Goal: Task Accomplishment & Management: Complete application form

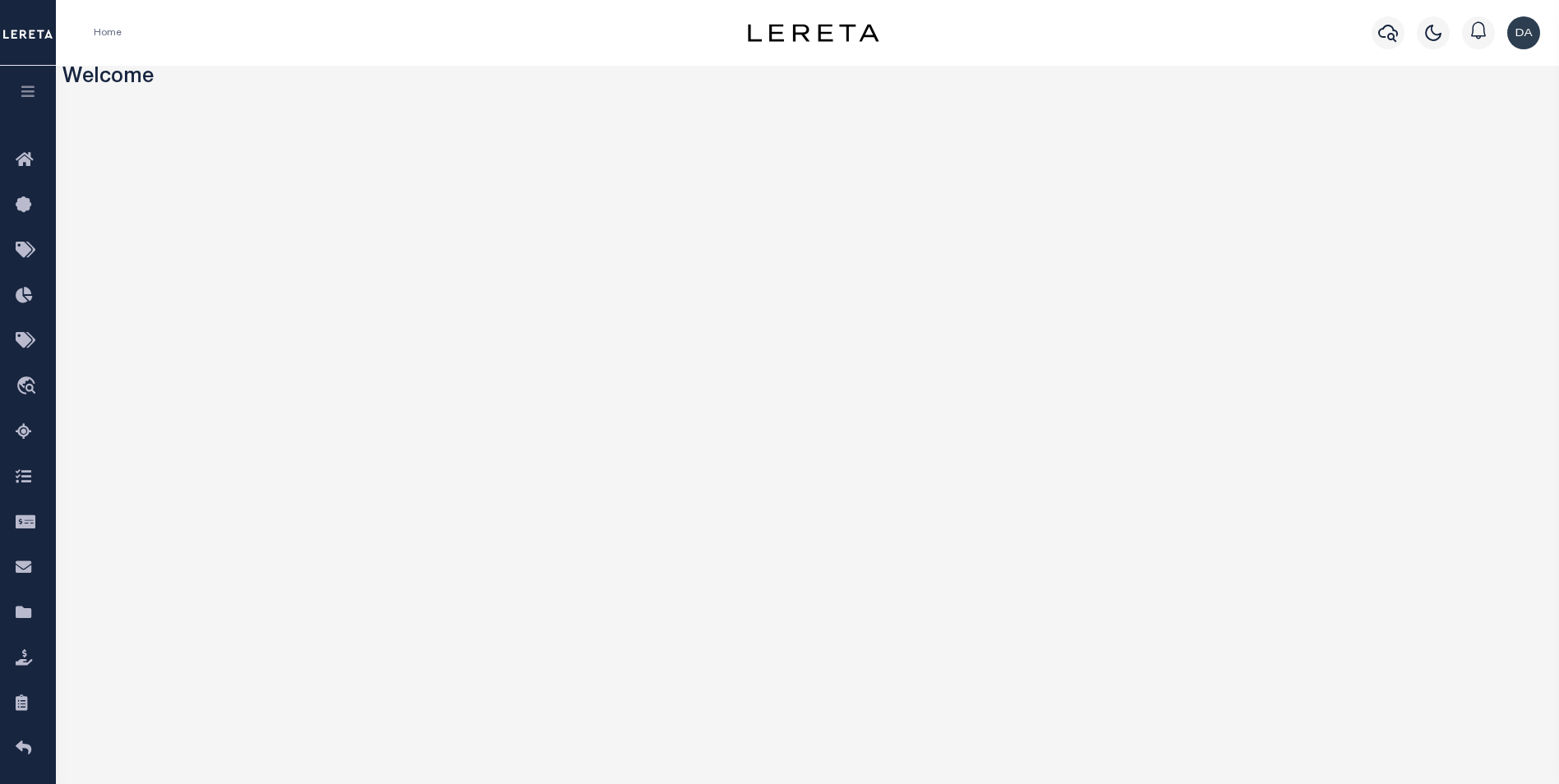
click at [36, 98] on icon "button" at bounding box center [29, 91] width 19 height 15
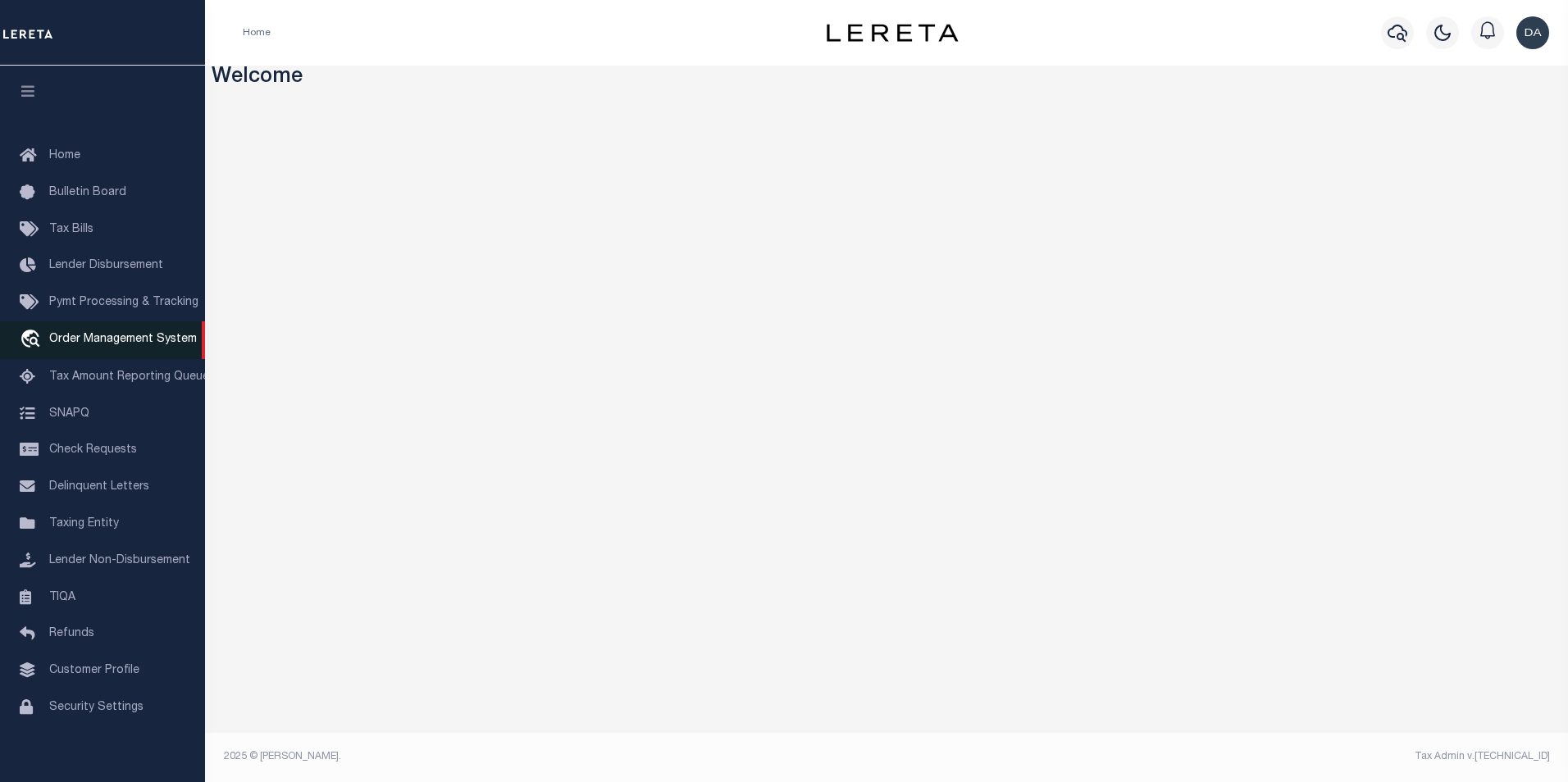
click at [127, 343] on span "Order Management System" at bounding box center [123, 339] width 147 height 12
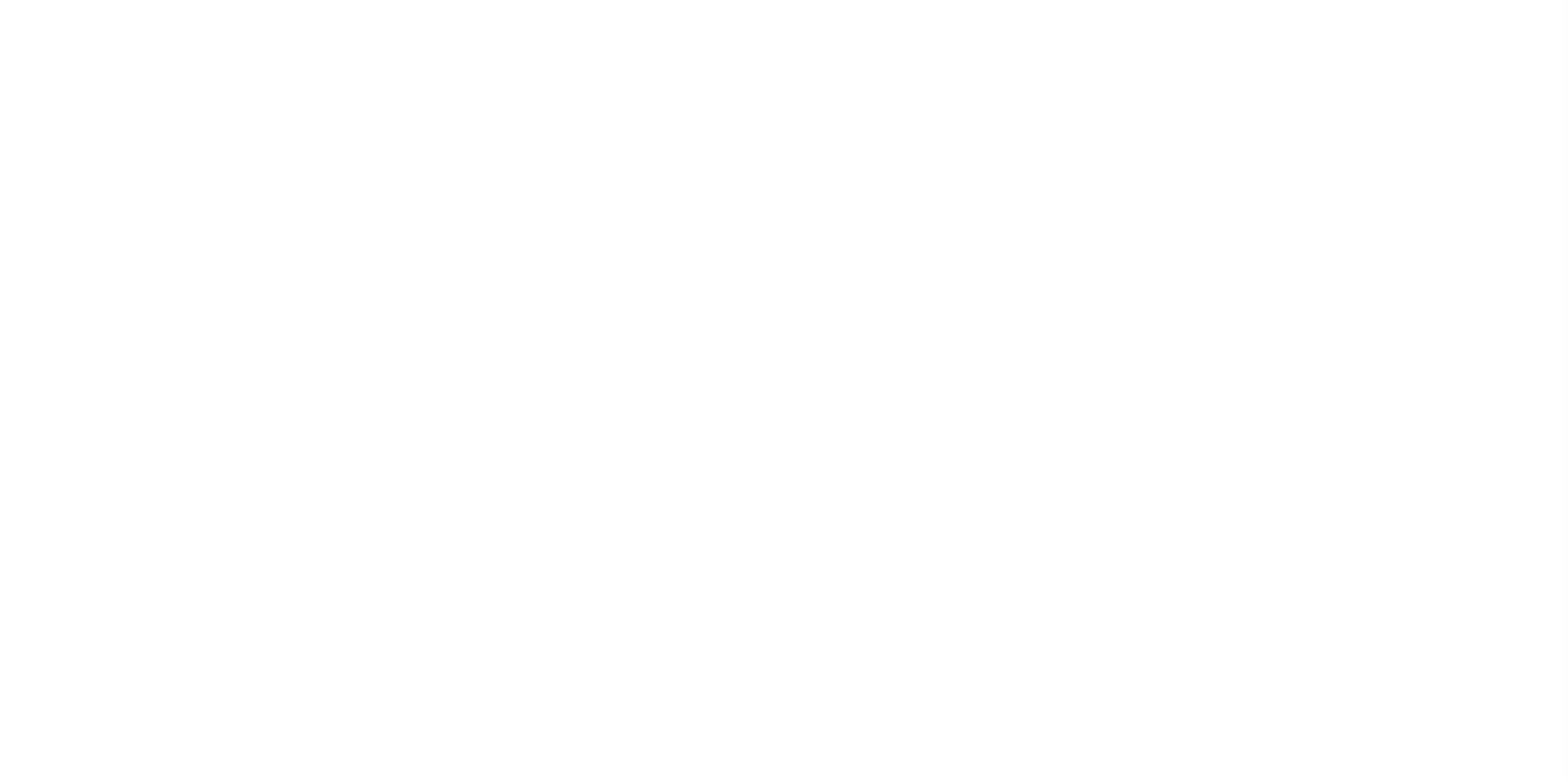
select select "200"
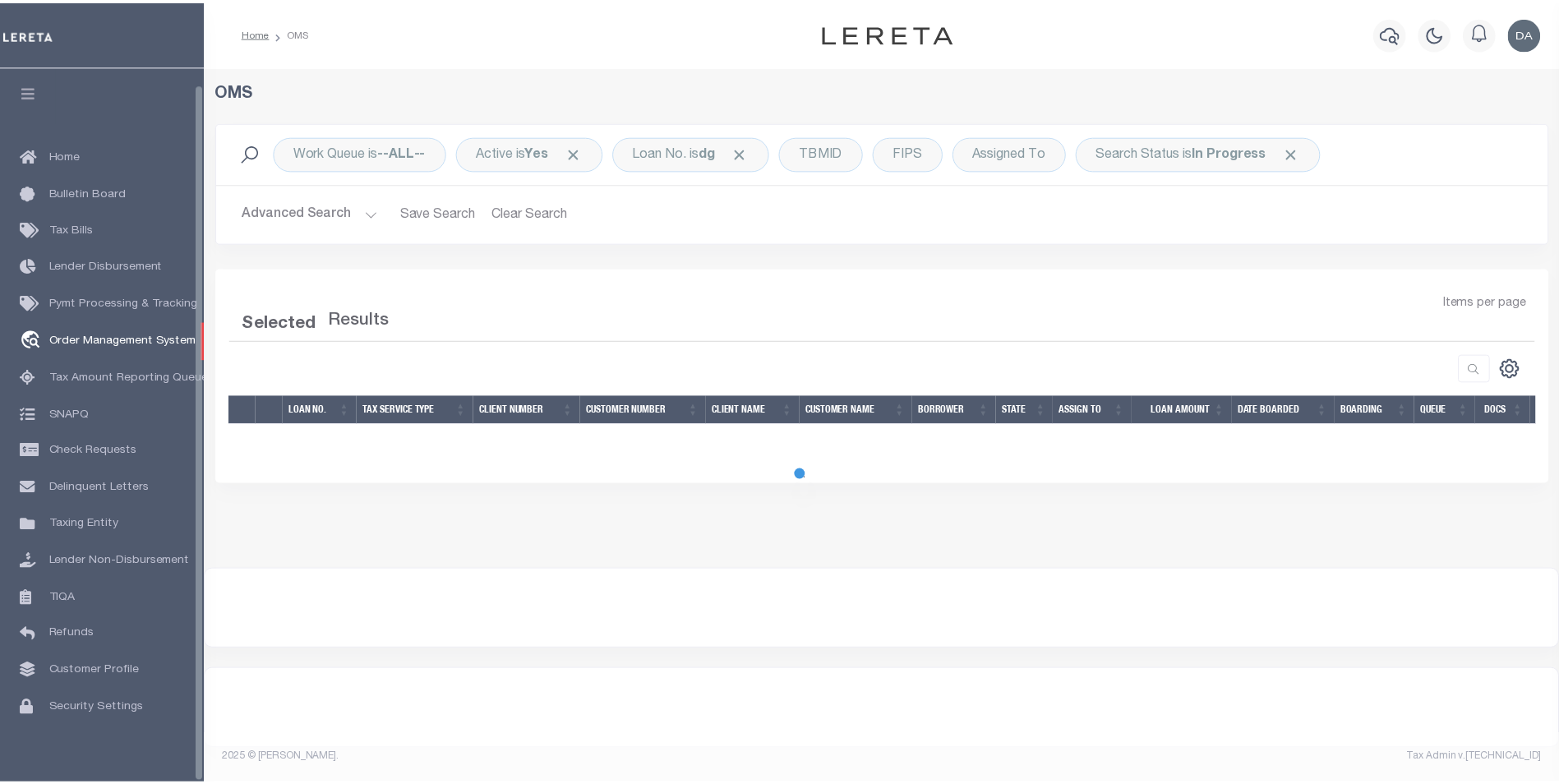
scroll to position [17, 0]
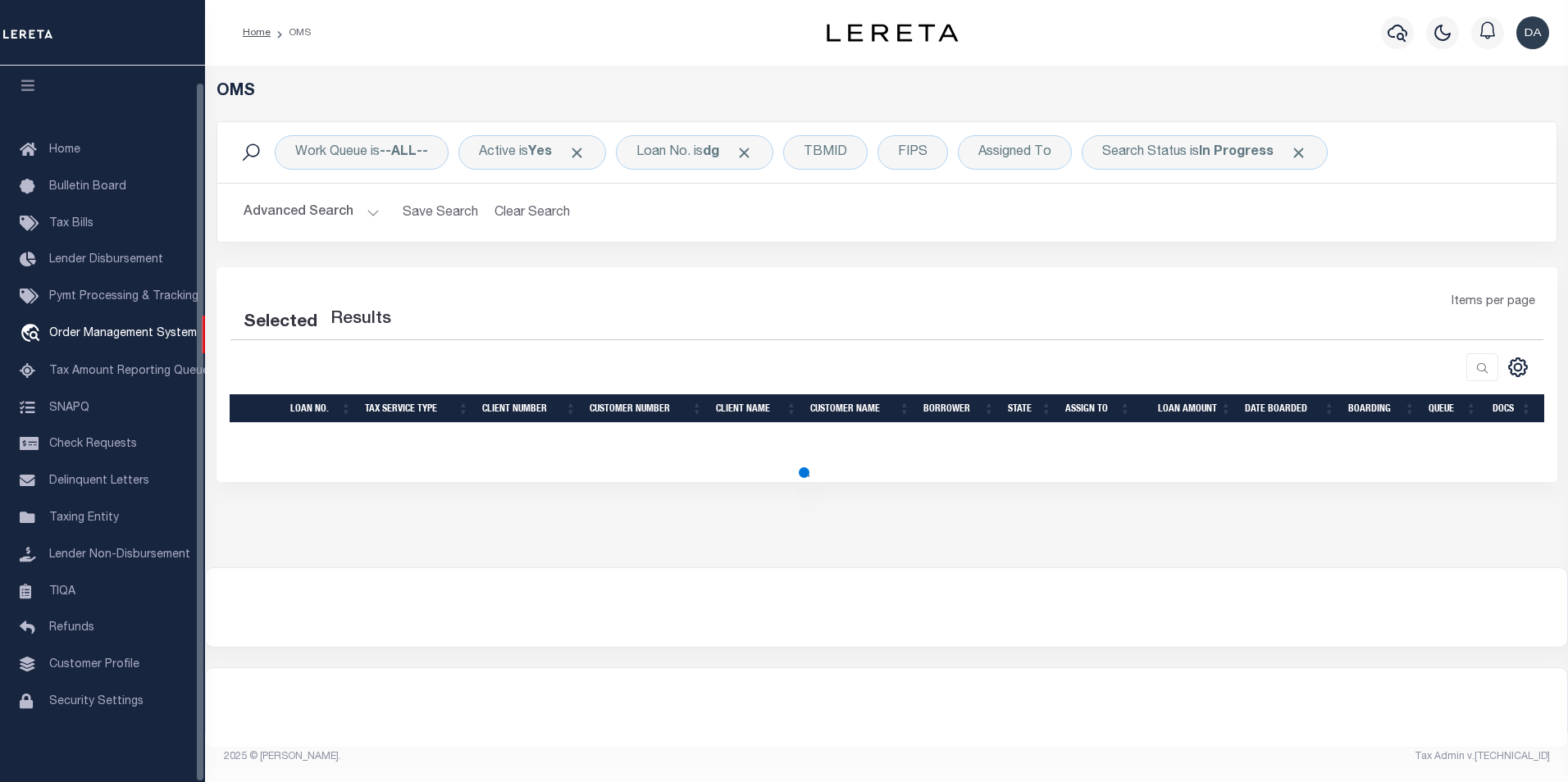
select select "200"
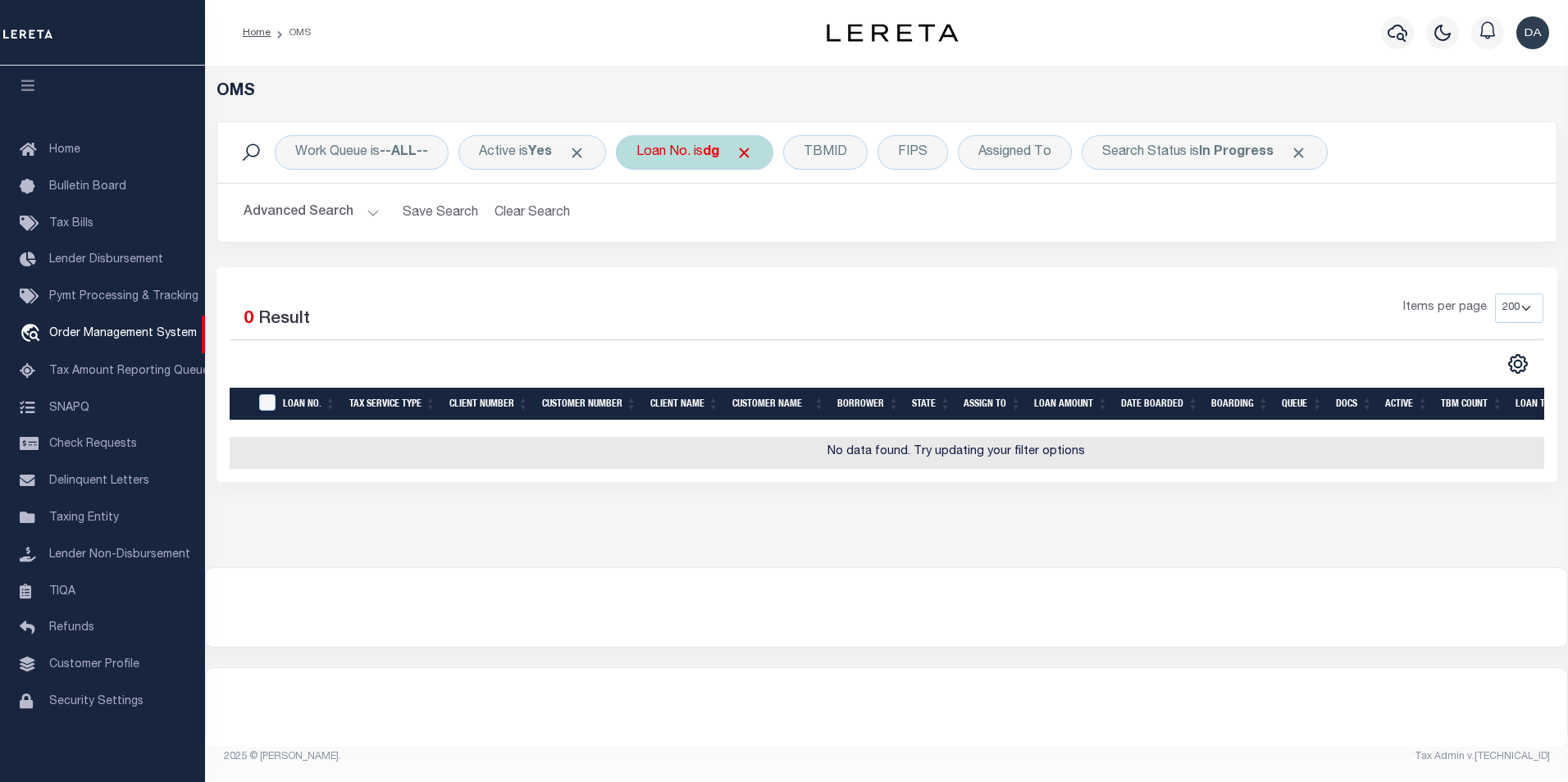
click at [693, 158] on div "Loan No. is dg" at bounding box center [694, 152] width 157 height 34
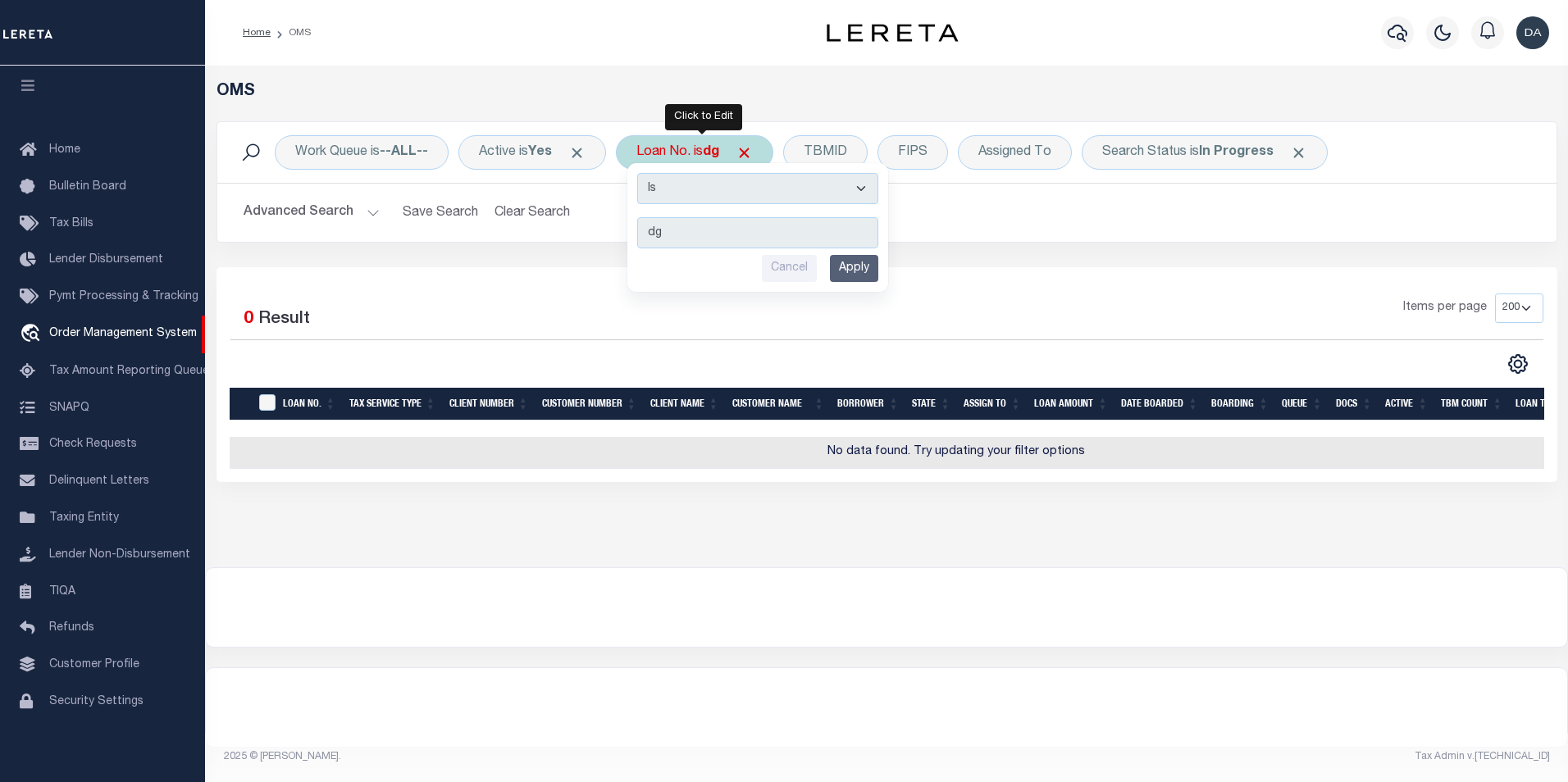
click at [694, 181] on select "Is Contains" at bounding box center [758, 188] width 241 height 31
select select "c"
click at [642, 173] on select "Is Contains" at bounding box center [758, 188] width 241 height 31
click at [865, 275] on input "Apply" at bounding box center [854, 268] width 49 height 27
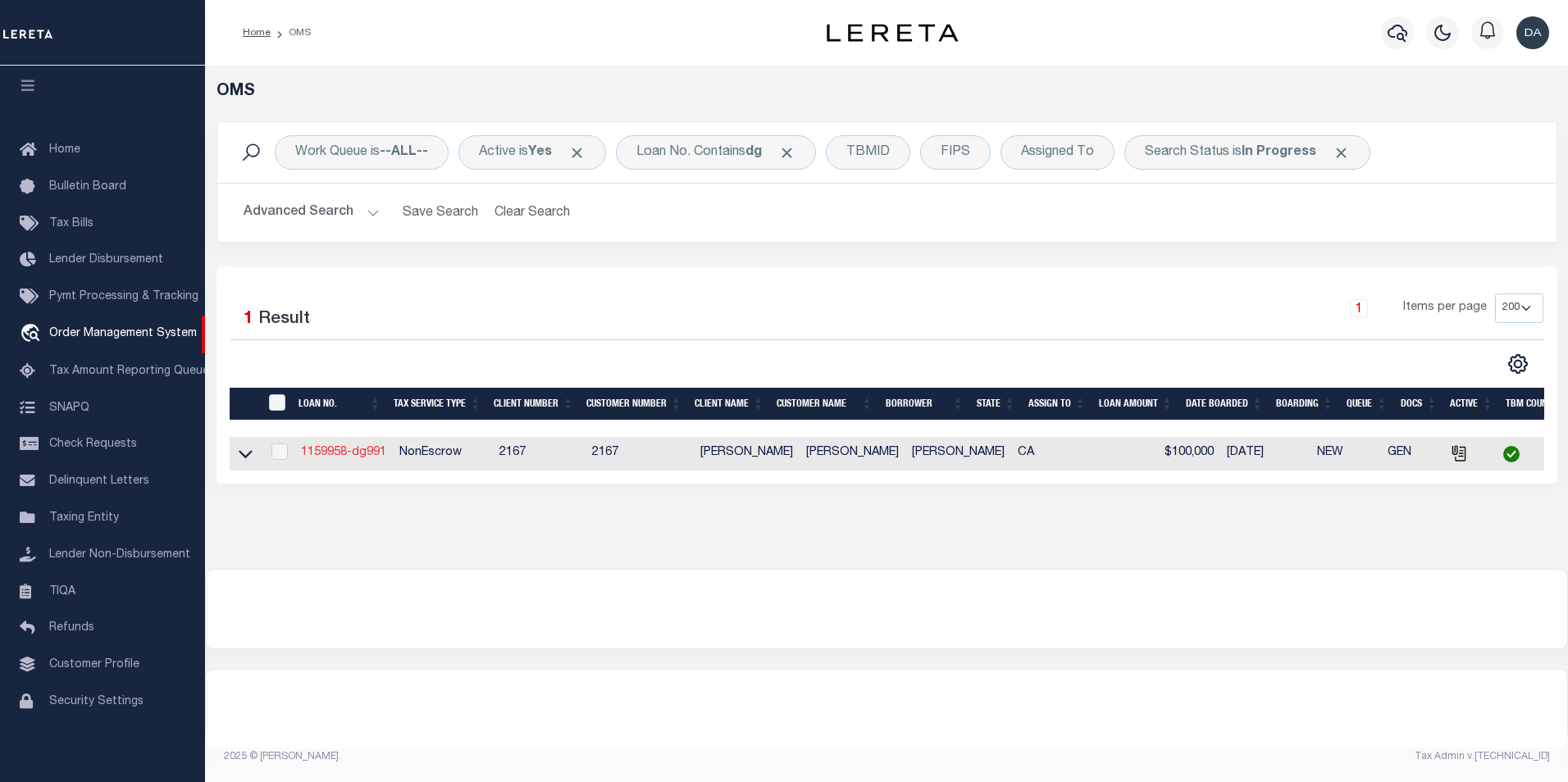
click at [335, 453] on link "1159958-dg991" at bounding box center [343, 452] width 85 height 12
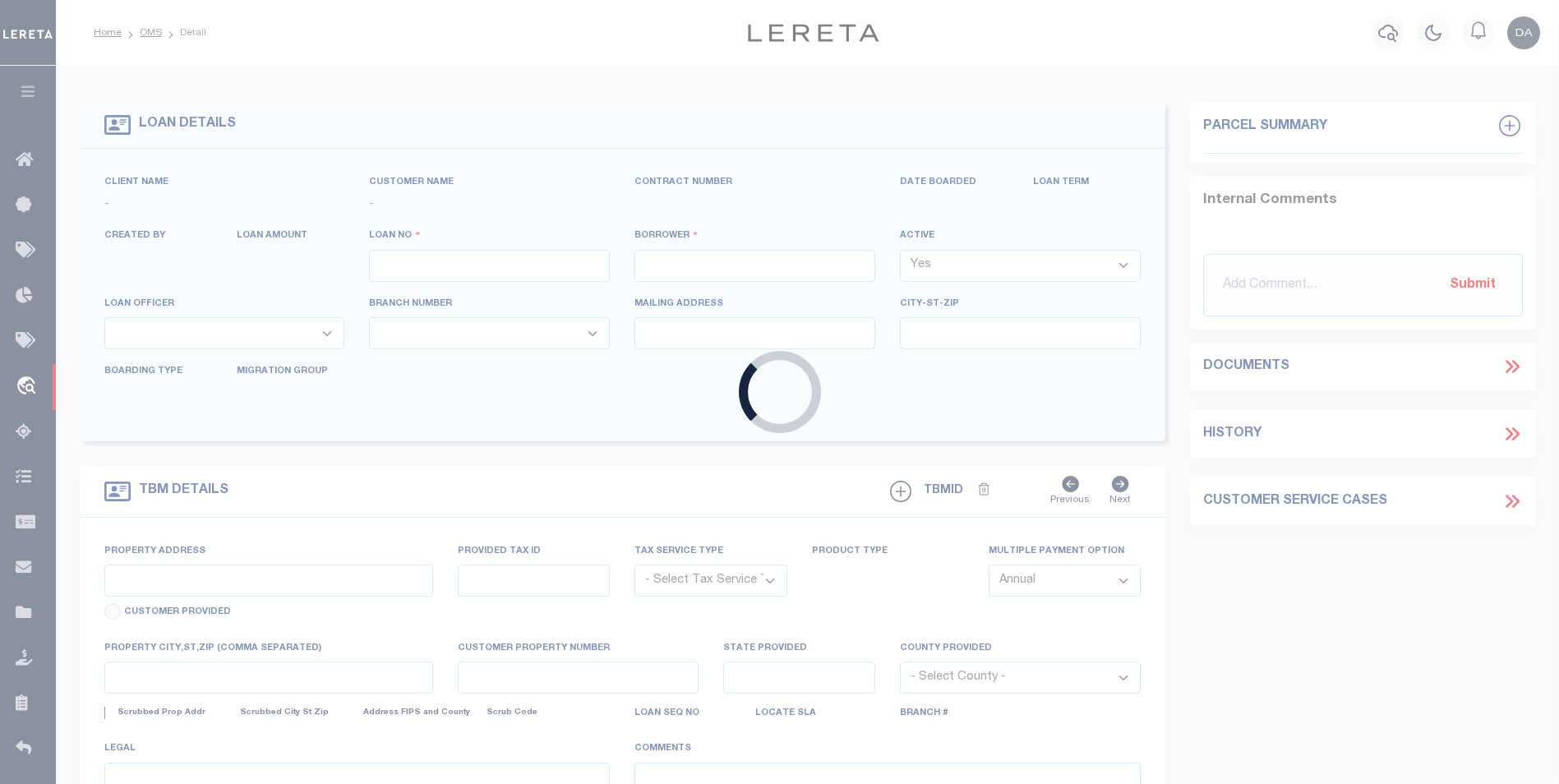
type input "1159958-dg991"
type input "[PERSON_NAME]"
select select
type input "91007"
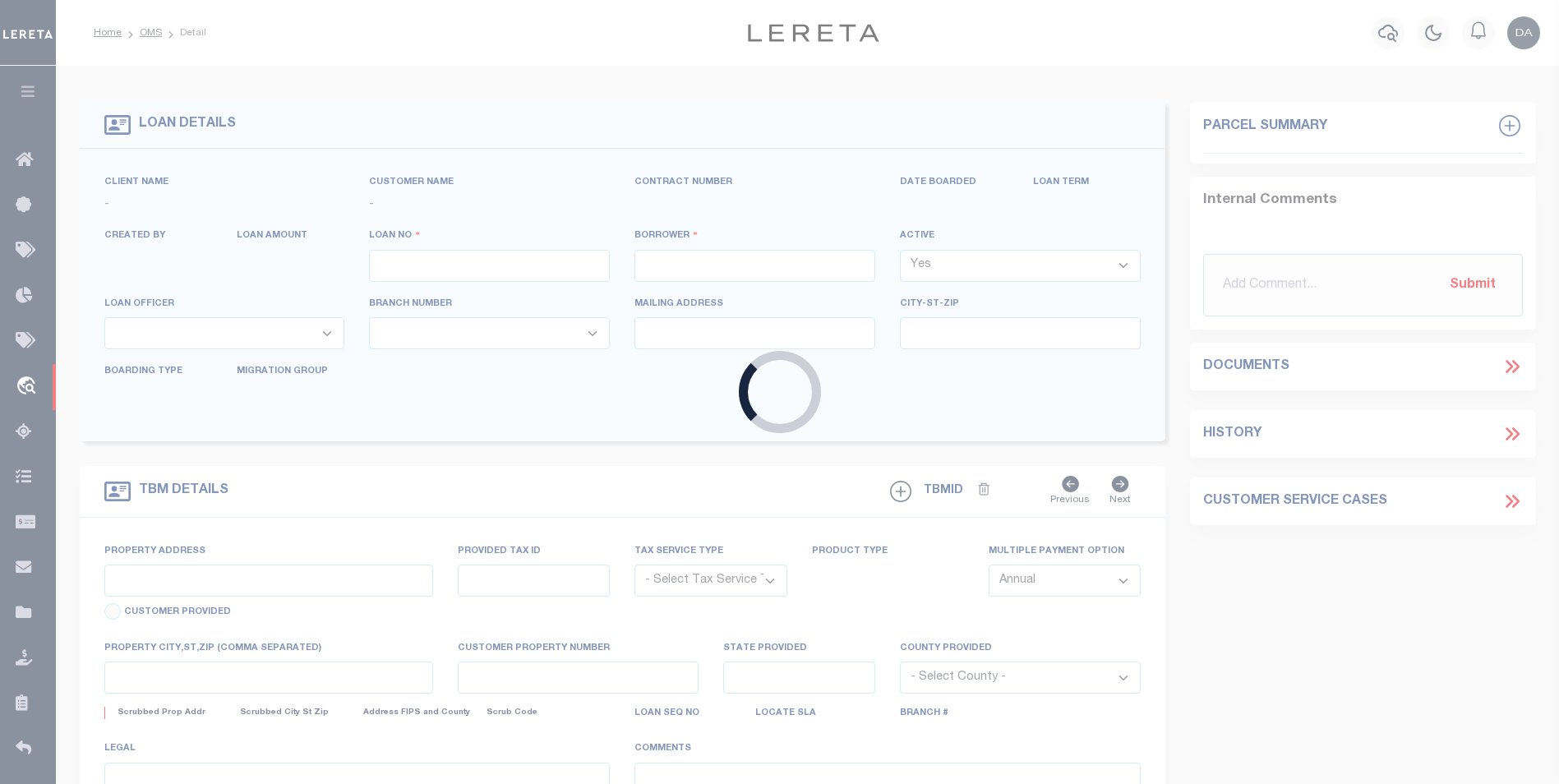
type input "[DATE]"
select select "10"
select select "NonEscrow"
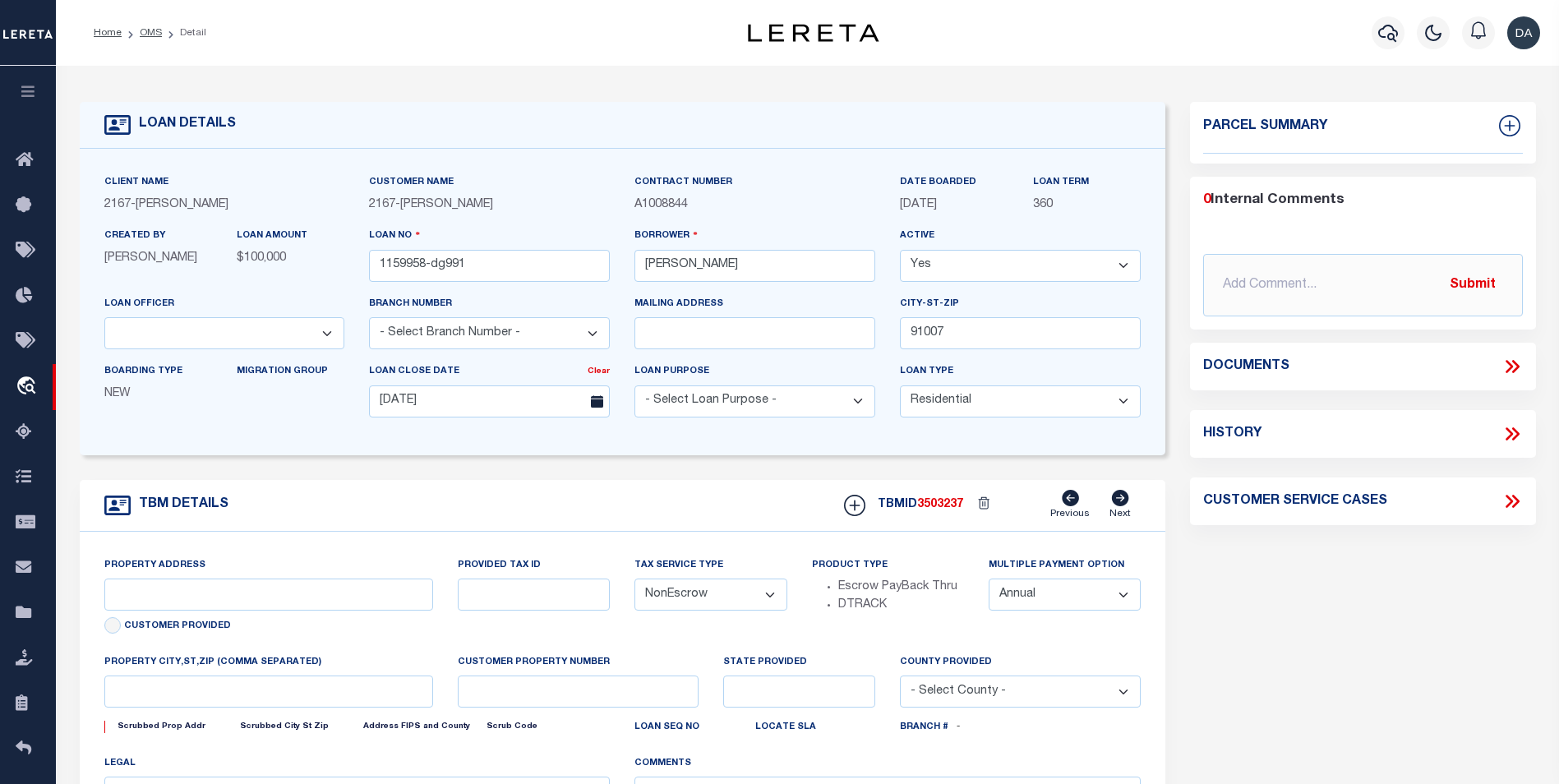
type input "[STREET_ADDRESS]"
select select
type input "ARCADIA CA 91007"
type input "CA"
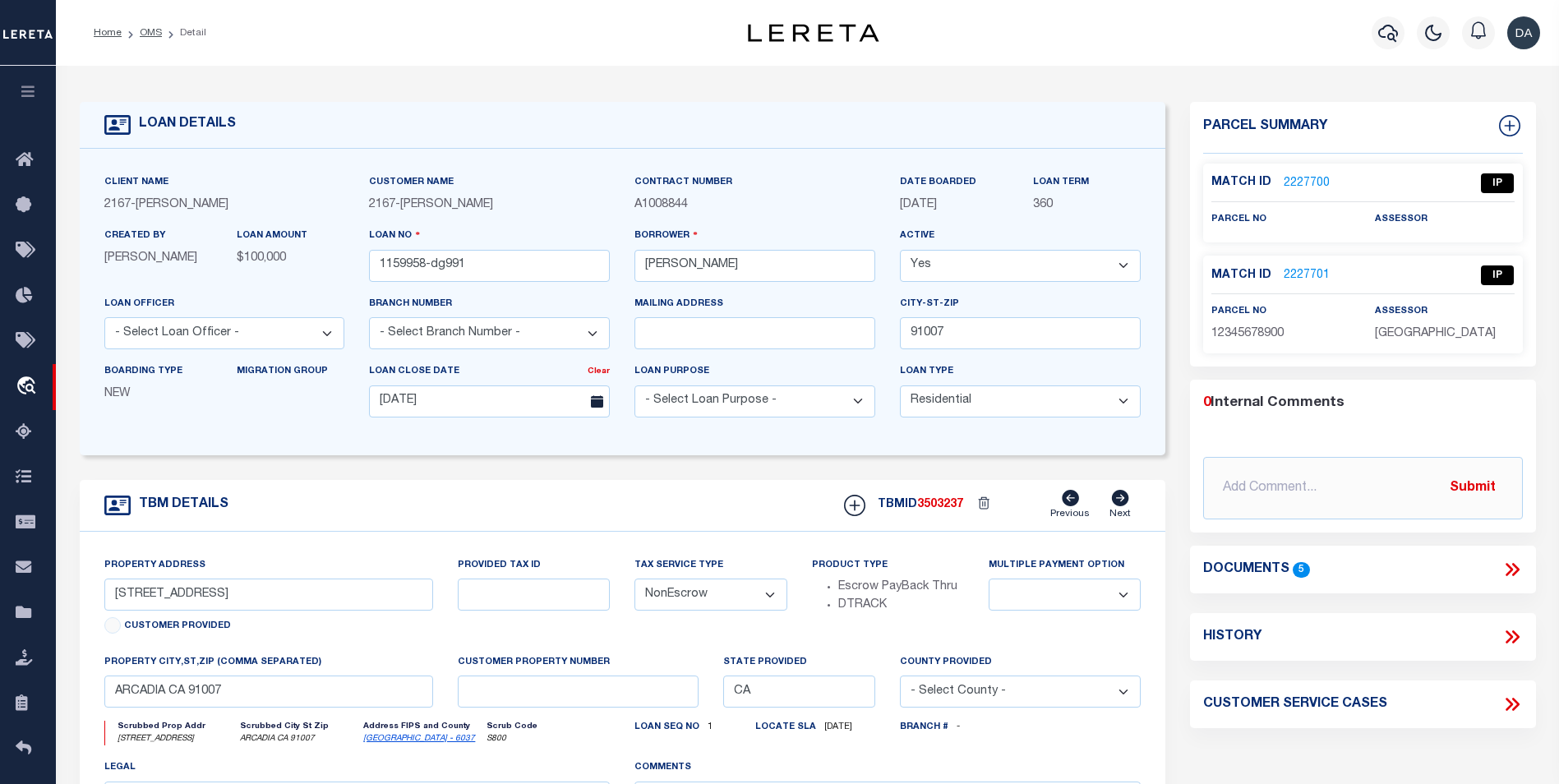
click at [790, 473] on form "LOAN DETAILS Client Name 2167 - [PERSON_NAME] Demo 2167" at bounding box center [623, 551] width 1086 height 898
click at [1514, 572] on icon at bounding box center [1511, 569] width 21 height 21
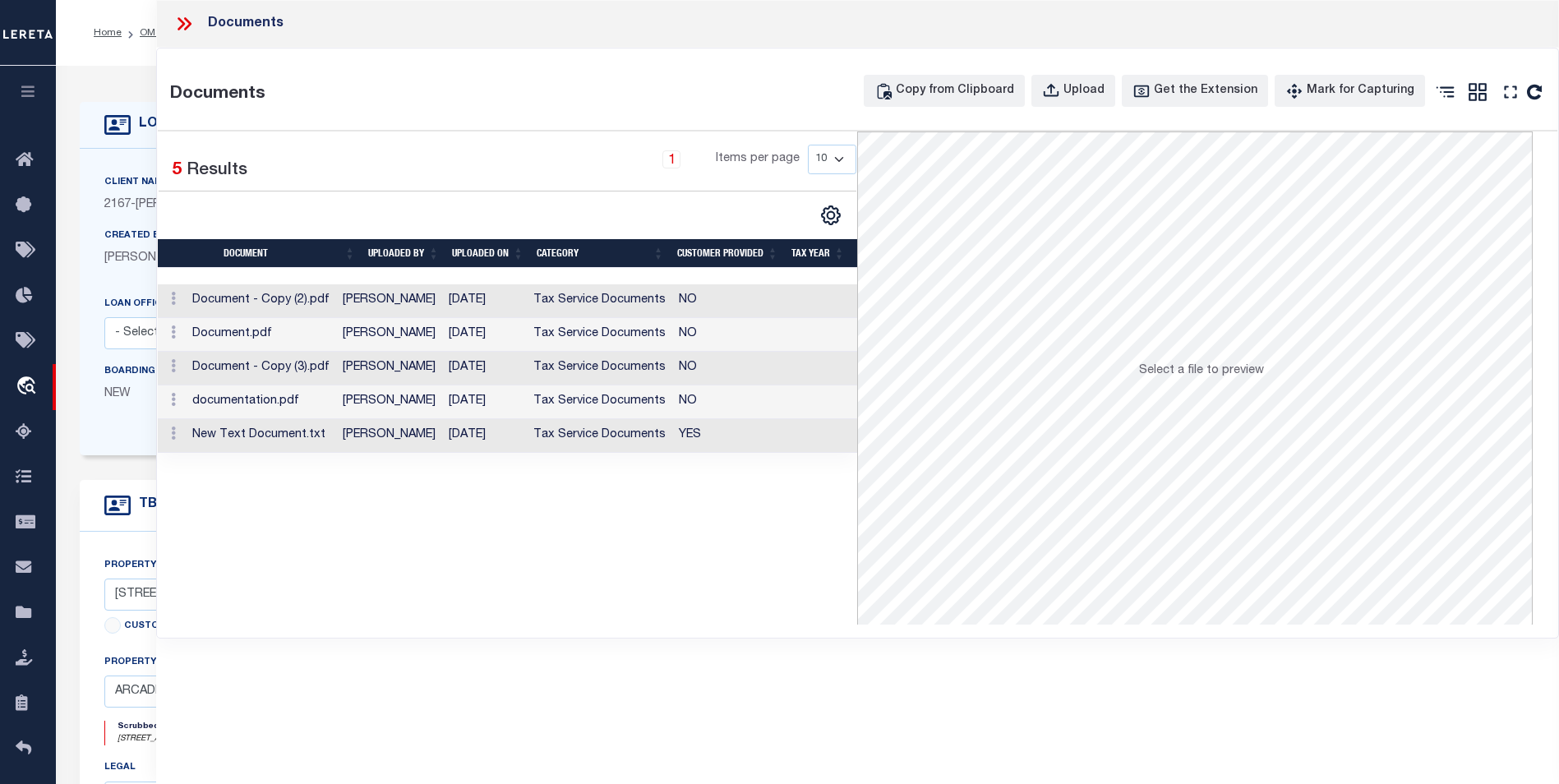
click at [679, 593] on div "Selected 5 Results 1 Items per page 10 25 50 100" at bounding box center [508, 378] width 700 height 493
click at [1094, 94] on div "Upload" at bounding box center [1084, 91] width 41 height 18
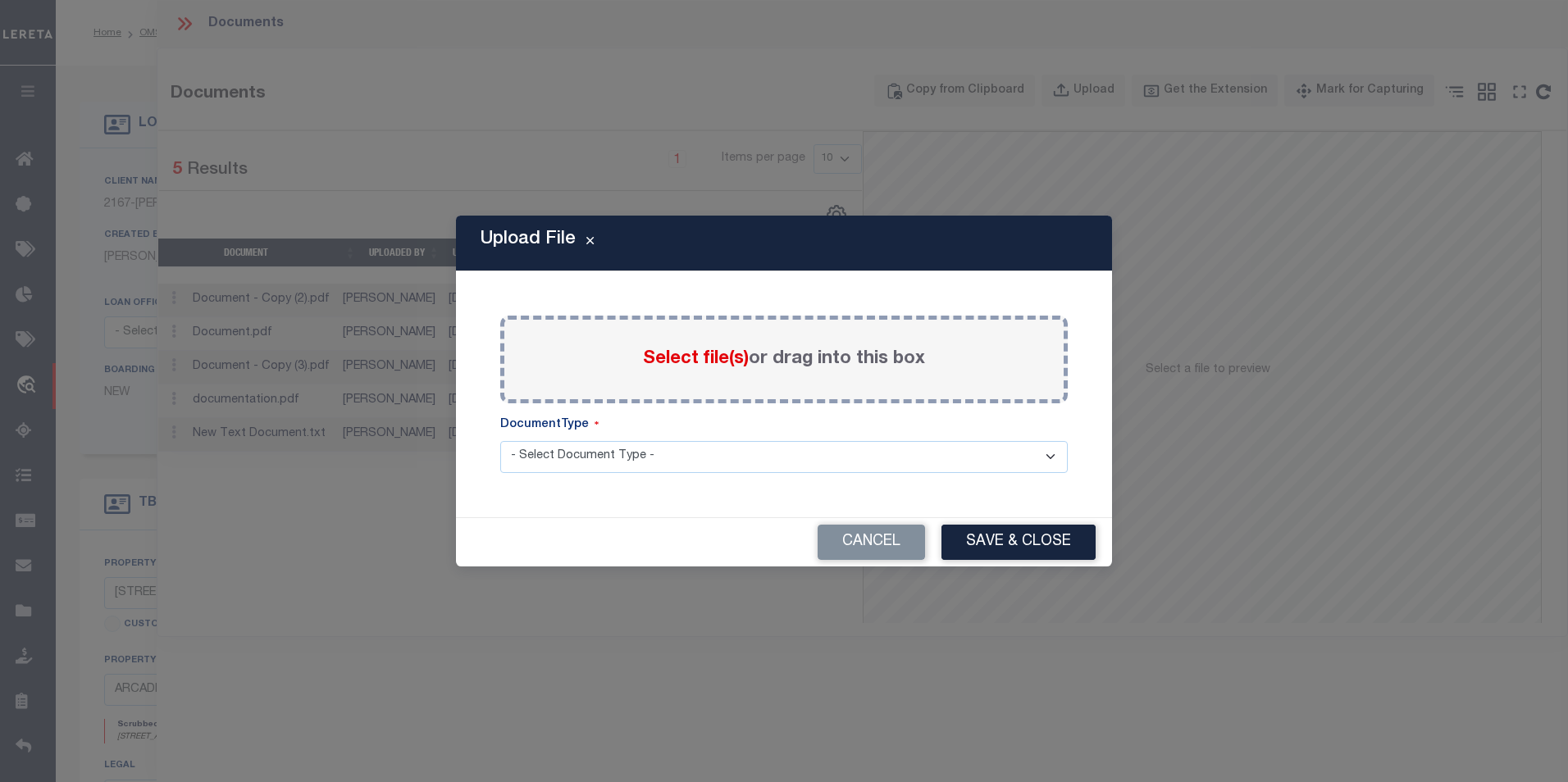
click at [701, 365] on span "Select file(s)" at bounding box center [695, 359] width 106 height 18
click at [0, 0] on input "Select file(s) or drag into this box" at bounding box center [0, 0] width 0 height 0
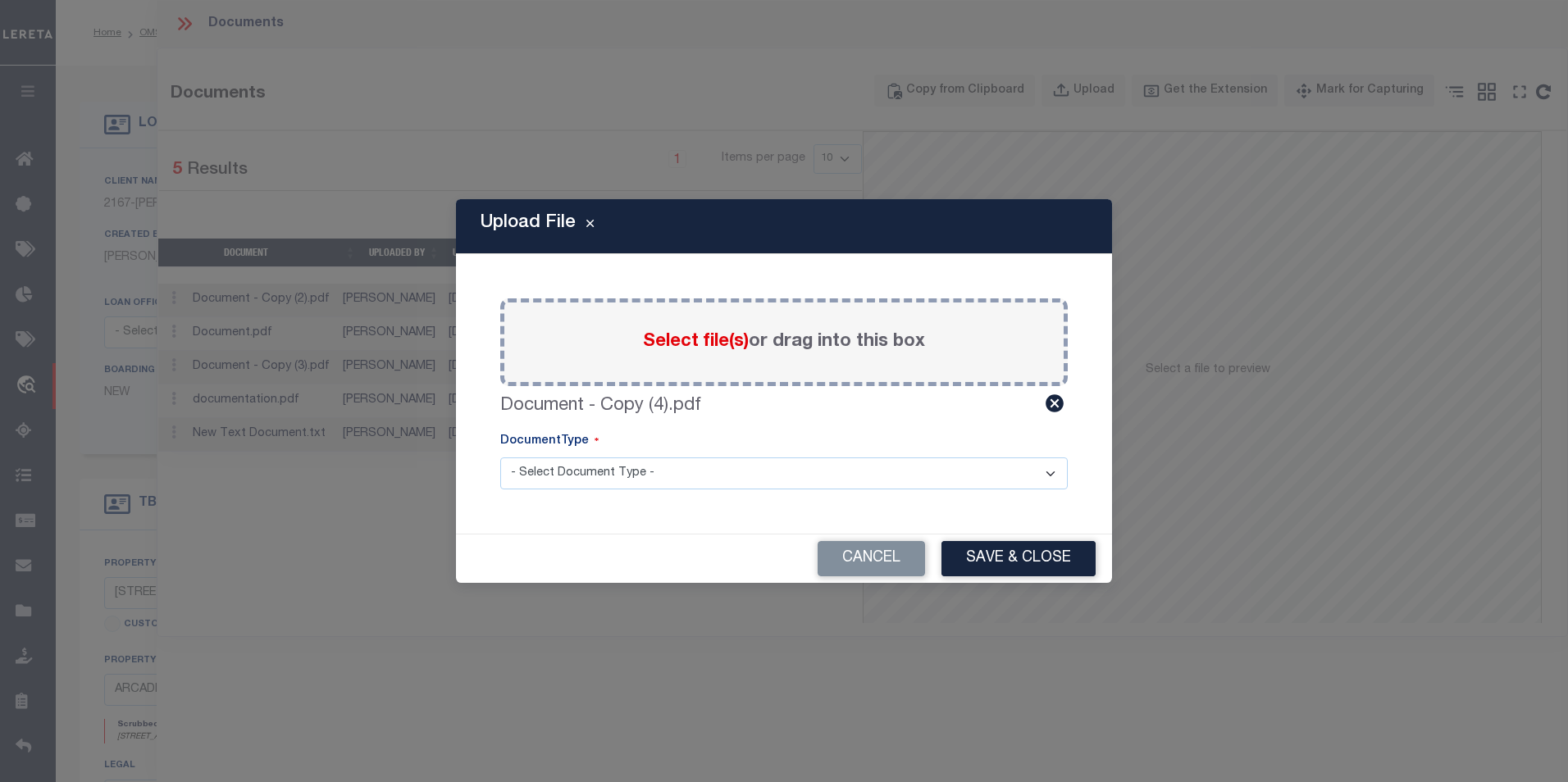
drag, startPoint x: 735, startPoint y: 473, endPoint x: 725, endPoint y: 474, distance: 10.0
click at [735, 473] on select "- Select Document Type - Tax Service Documents" at bounding box center [783, 473] width 567 height 32
select select "TAX"
click at [500, 457] on select "- Select Document Type - Tax Service Documents" at bounding box center [783, 473] width 567 height 32
click at [1008, 563] on button "Save & Close" at bounding box center [1019, 558] width 154 height 35
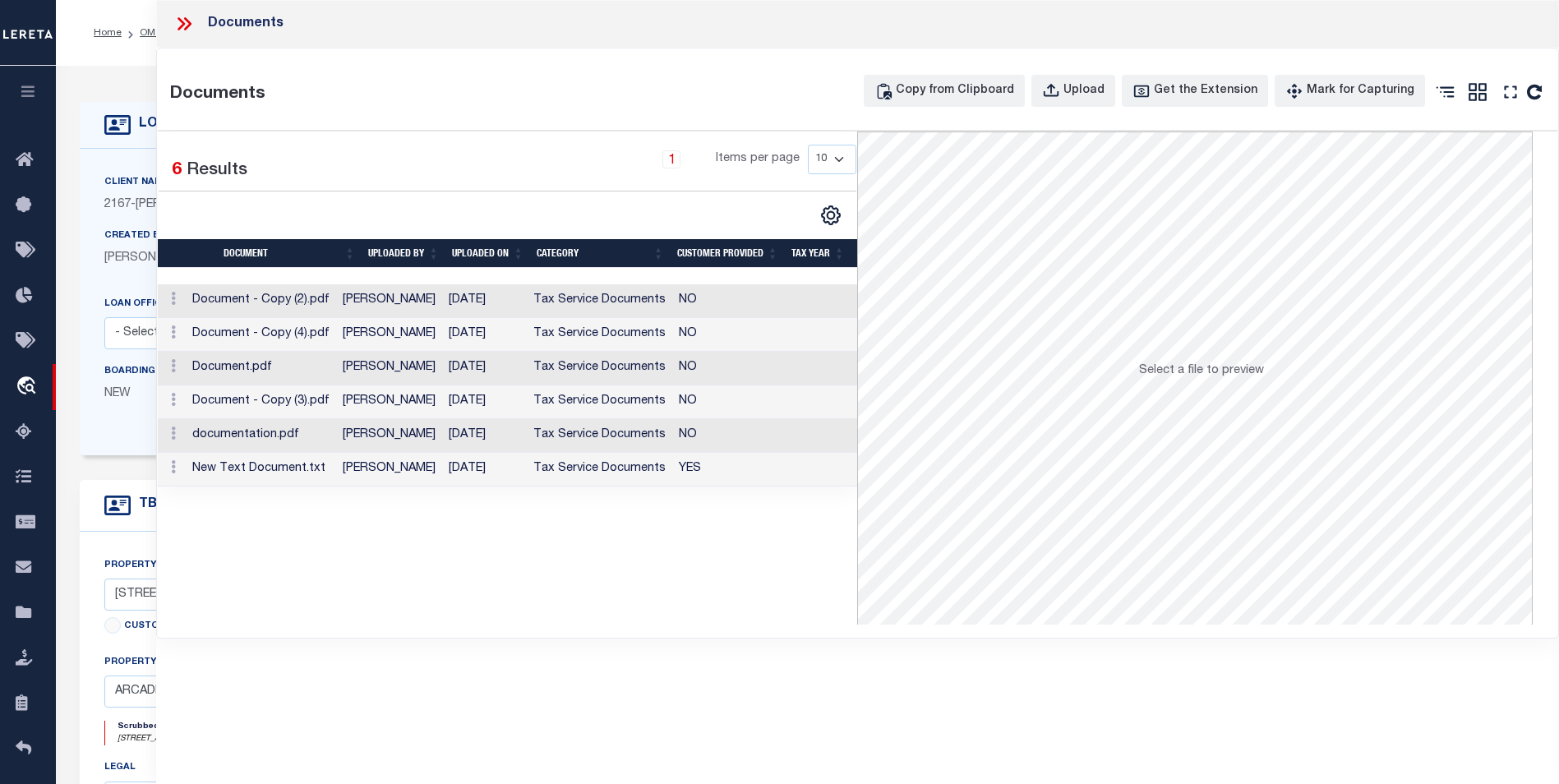
click at [290, 334] on td "Document - Copy (4).pdf" at bounding box center [260, 335] width 150 height 34
